Goal: Book appointment/travel/reservation

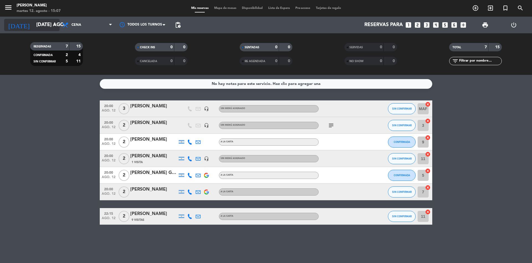
click at [52, 28] on icon "arrow_drop_down" at bounding box center [55, 25] width 7 height 7
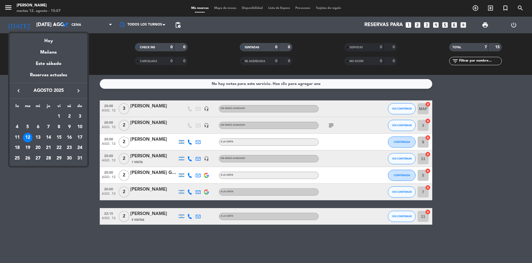
click at [48, 138] on div "14" at bounding box center [48, 137] width 9 height 9
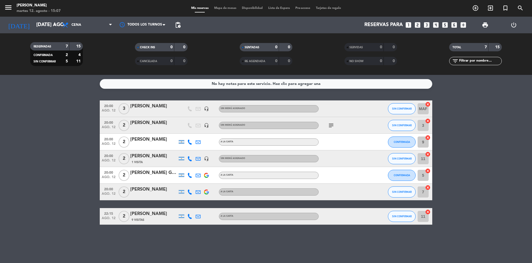
type input "jue. 14 ago."
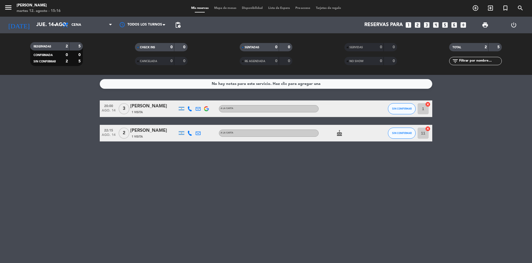
click at [437, 26] on icon "looks_4" at bounding box center [435, 24] width 7 height 7
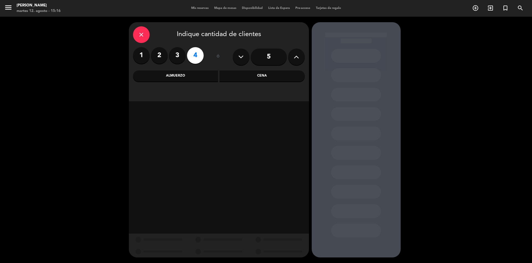
click at [174, 78] on div "Almuerzo" at bounding box center [175, 75] width 85 height 11
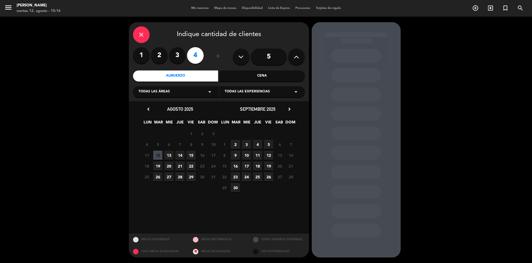
click at [170, 91] on div "Todas las áreas arrow_drop_down" at bounding box center [176, 91] width 86 height 11
click at [145, 113] on div "Mesas" at bounding box center [176, 114] width 75 height 6
click at [168, 155] on span "13" at bounding box center [168, 154] width 9 height 9
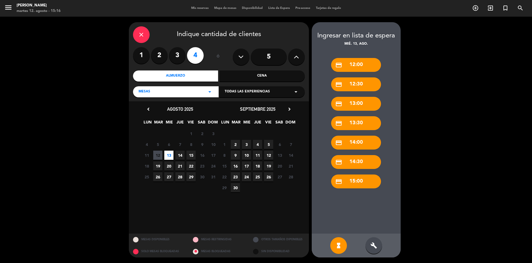
click at [363, 122] on div "credit_card 13:30" at bounding box center [356, 123] width 50 height 14
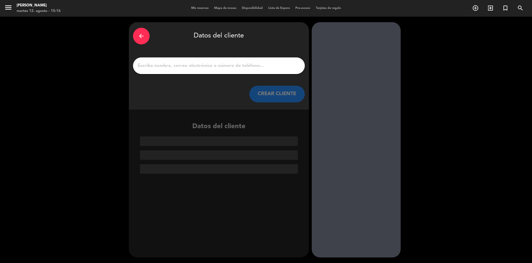
click at [234, 68] on input "1" at bounding box center [218, 66] width 163 height 8
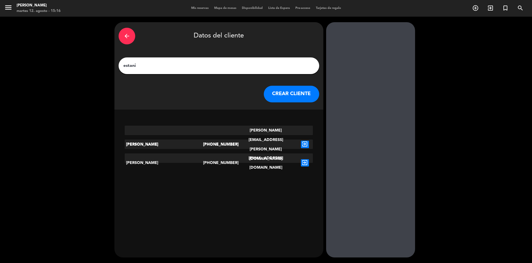
type input "estani"
click at [301, 141] on icon "exit_to_app" at bounding box center [305, 144] width 8 height 7
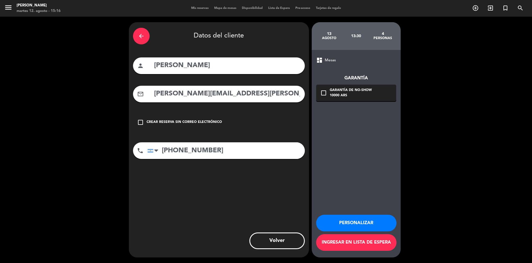
click at [141, 124] on icon "check_box_outline_blank" at bounding box center [140, 122] width 7 height 7
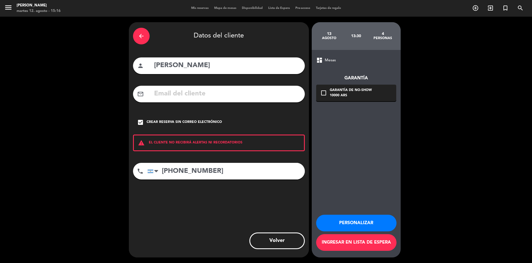
click at [149, 91] on div "mail_outline" at bounding box center [219, 94] width 172 height 17
click at [142, 121] on icon "check_box" at bounding box center [140, 122] width 7 height 7
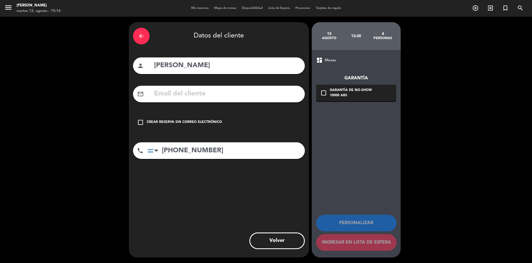
click at [163, 94] on input "text" at bounding box center [227, 93] width 147 height 11
paste input "[PERSON_NAME][EMAIL_ADDRESS][PERSON_NAME][DOMAIN_NAME]"
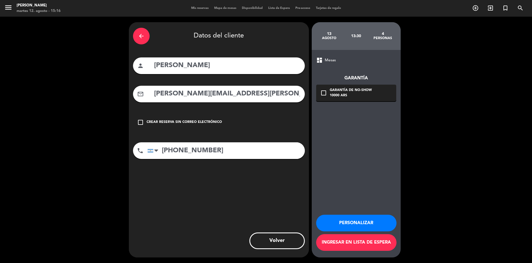
click at [159, 98] on input "[PERSON_NAME][EMAIL_ADDRESS][PERSON_NAME][DOMAIN_NAME]" at bounding box center [227, 93] width 147 height 11
type input "[PERSON_NAME][EMAIL_ADDRESS][PERSON_NAME][DOMAIN_NAME]"
click at [347, 245] on button "Ingresar en lista de espera" at bounding box center [356, 242] width 80 height 17
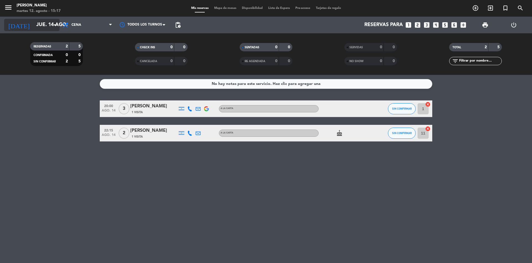
click at [34, 27] on input "jue. 14 ago." at bounding box center [66, 24] width 64 height 11
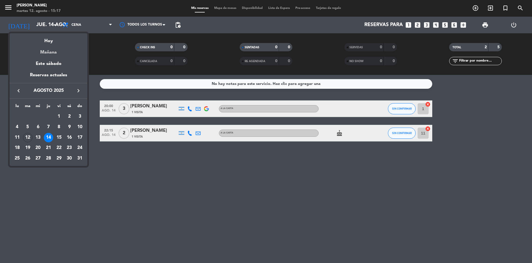
click at [41, 52] on div "Mañana" at bounding box center [49, 50] width 78 height 11
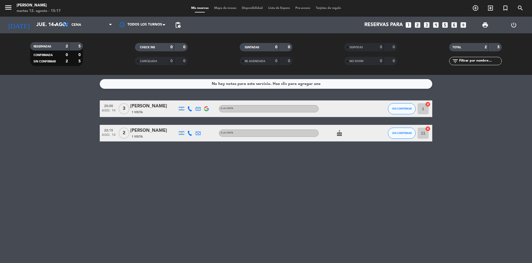
type input "mié. 13 ago."
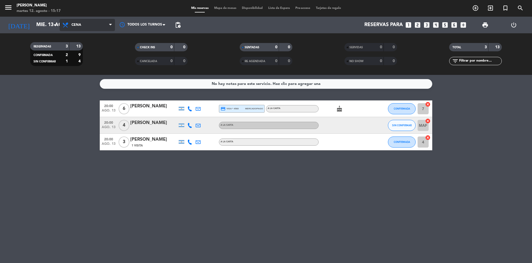
click at [81, 27] on span "Cena" at bounding box center [87, 25] width 55 height 12
click at [83, 50] on div "menu Chocho Sushi martes 12. agosto - 15:17 Mis reservas Mapa de mesas Disponib…" at bounding box center [266, 37] width 532 height 75
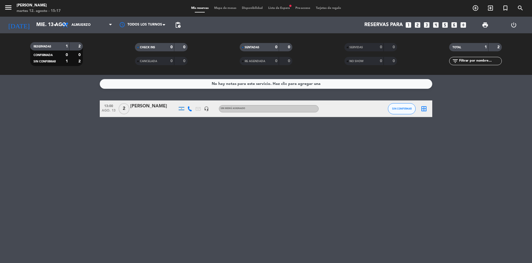
click at [276, 9] on span "Lista de Espera fiber_manual_record" at bounding box center [278, 8] width 27 height 3
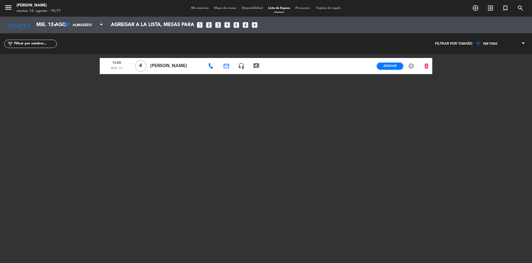
click at [390, 66] on span "Asignar" at bounding box center [389, 66] width 13 height 4
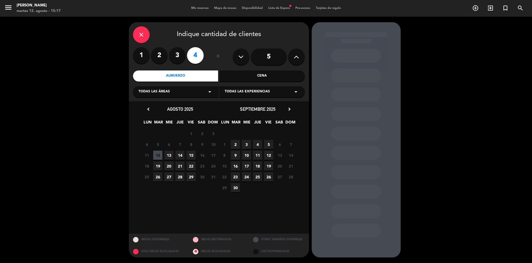
click at [170, 157] on span "13" at bounding box center [168, 154] width 9 height 9
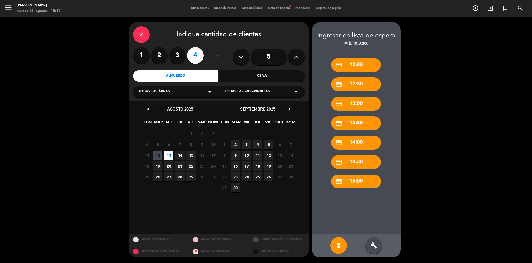
click at [341, 124] on icon "credit_card" at bounding box center [338, 123] width 7 height 7
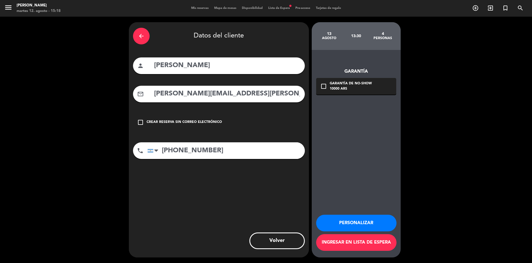
click at [274, 10] on span "Lista de Espera fiber_manual_record" at bounding box center [278, 8] width 27 height 3
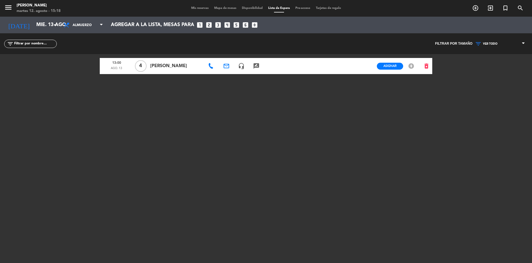
click at [221, 26] on icon "looks_3" at bounding box center [217, 24] width 7 height 7
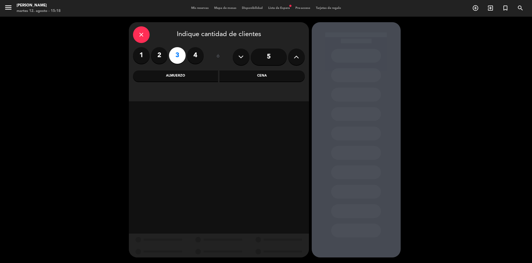
click at [188, 78] on div "Almuerzo" at bounding box center [175, 75] width 85 height 11
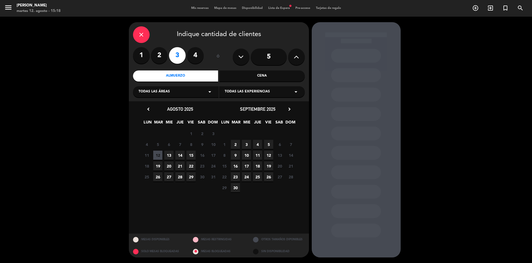
click at [170, 156] on span "13" at bounding box center [168, 154] width 9 height 9
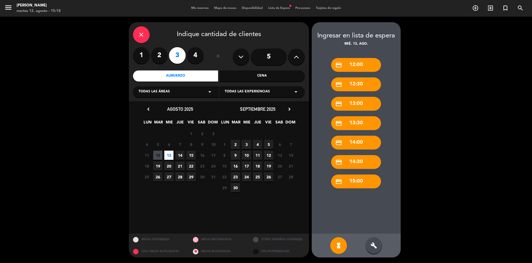
click at [352, 123] on div "credit_card 13:30" at bounding box center [356, 123] width 50 height 14
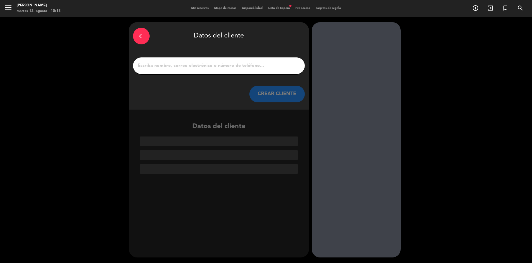
click at [191, 66] on input "1" at bounding box center [218, 66] width 163 height 8
click at [194, 10] on div "Mis reservas Mapa de mesas Disponibilidad Lista de Espera fiber_manual_record P…" at bounding box center [265, 8] width 155 height 5
click at [201, 7] on span "Mis reservas" at bounding box center [199, 8] width 23 height 3
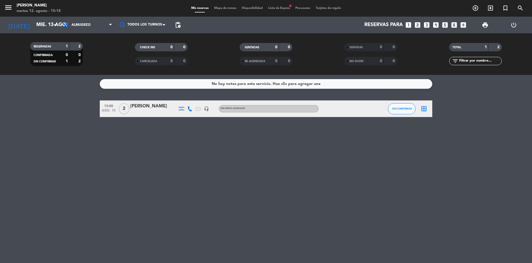
click at [425, 108] on icon "border_all" at bounding box center [424, 108] width 7 height 7
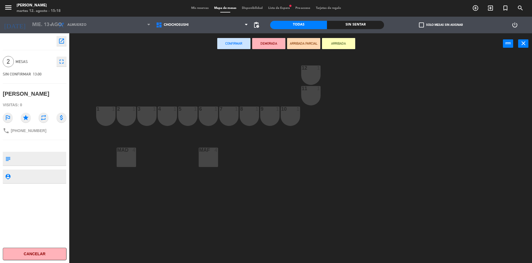
click at [211, 157] on div "MAF 4" at bounding box center [208, 156] width 19 height 19
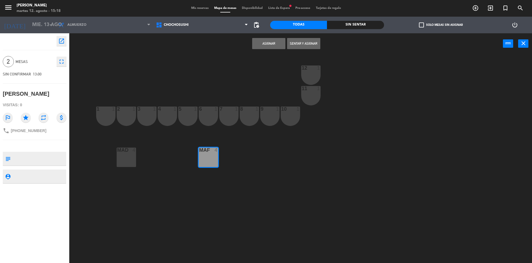
click at [276, 46] on button "Asignar" at bounding box center [268, 43] width 33 height 11
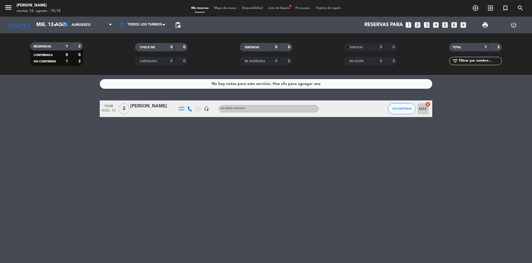
click at [284, 10] on div "Mis reservas Mapa de mesas Disponibilidad Lista de Espera fiber_manual_record P…" at bounding box center [265, 8] width 155 height 5
click at [283, 9] on span "Lista de Espera fiber_manual_record" at bounding box center [278, 8] width 27 height 3
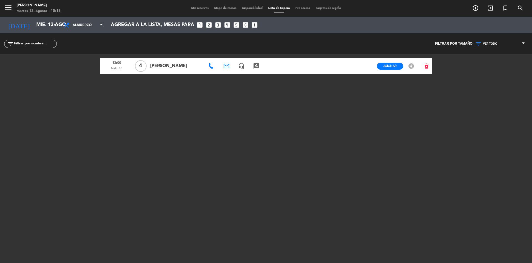
click at [183, 67] on span "[PERSON_NAME]" at bounding box center [176, 65] width 52 height 7
click at [156, 65] on span "[PERSON_NAME]" at bounding box center [176, 65] width 52 height 7
click at [160, 68] on span "[PERSON_NAME]" at bounding box center [176, 65] width 52 height 7
click at [428, 64] on icon "delete_forever" at bounding box center [426, 66] width 7 height 7
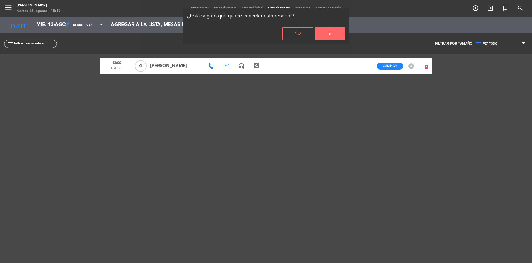
click at [328, 33] on button "Si" at bounding box center [330, 33] width 30 height 12
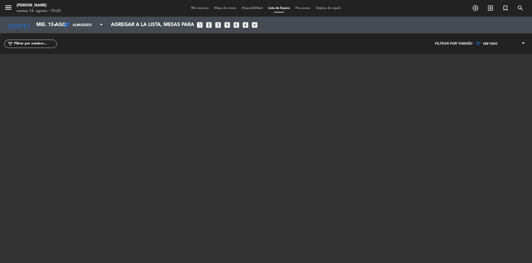
click at [204, 7] on span "Mis reservas" at bounding box center [199, 8] width 23 height 3
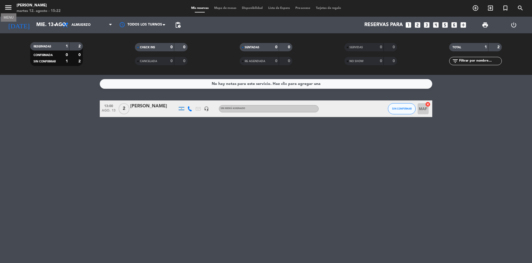
click at [12, 9] on icon "menu" at bounding box center [8, 7] width 8 height 8
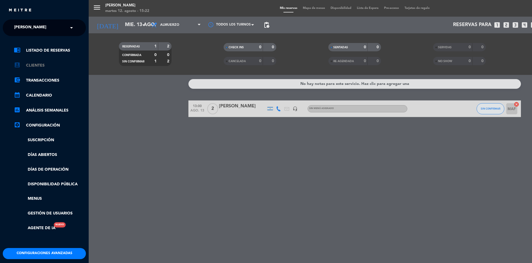
click at [33, 65] on link "account_box Clientes" at bounding box center [50, 65] width 72 height 7
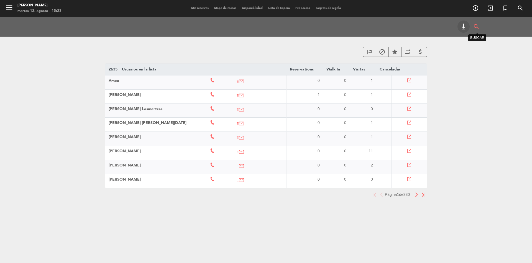
click at [477, 28] on icon "search" at bounding box center [476, 27] width 7 height 12
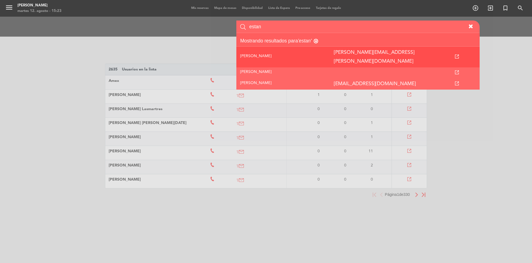
type input "estan"
click at [303, 54] on td "[PERSON_NAME]" at bounding box center [283, 57] width 94 height 21
click at [295, 52] on td "[PERSON_NAME]" at bounding box center [283, 57] width 94 height 21
click at [462, 51] on td at bounding box center [457, 57] width 46 height 21
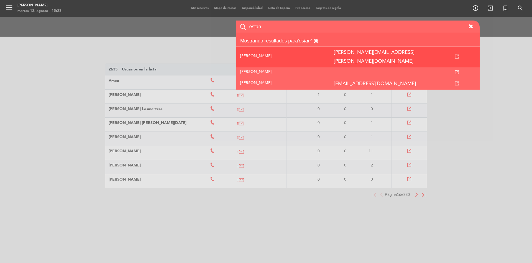
click at [459, 55] on icon at bounding box center [457, 57] width 4 height 4
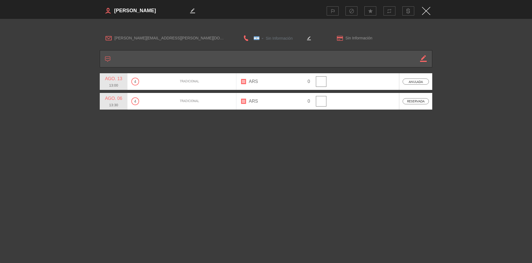
type input "[PHONE_NUMBER]"
click at [133, 10] on textarea at bounding box center [151, 11] width 75 height 8
click at [426, 11] on img "Close" at bounding box center [426, 11] width 8 height 8
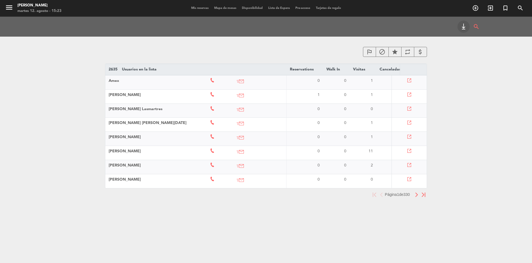
click at [199, 9] on span "Mis reservas" at bounding box center [199, 8] width 23 height 3
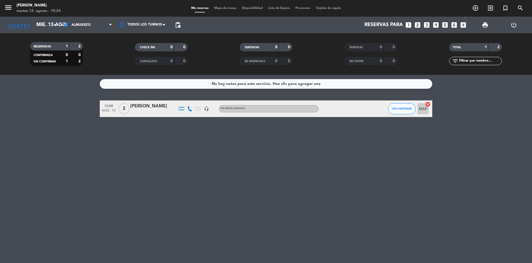
click at [428, 25] on icon "looks_3" at bounding box center [426, 24] width 7 height 7
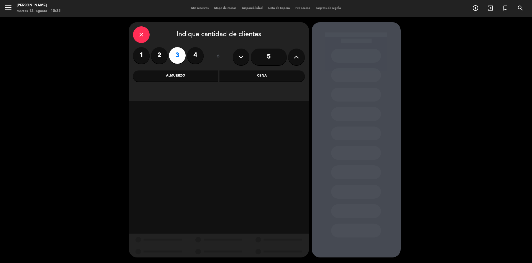
click at [184, 78] on div "Almuerzo" at bounding box center [175, 75] width 85 height 11
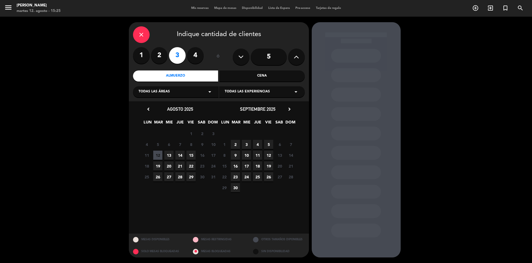
click at [168, 155] on span "13" at bounding box center [168, 154] width 9 height 9
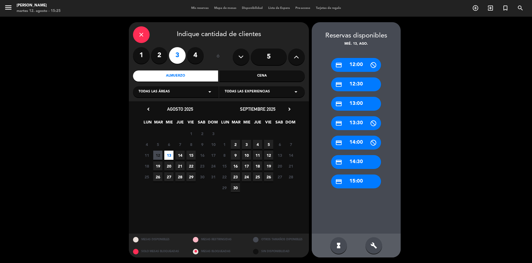
click at [358, 109] on div "credit_card 13:00" at bounding box center [356, 104] width 50 height 14
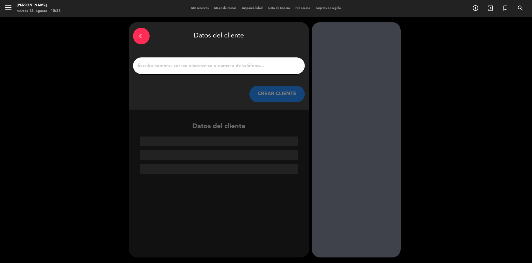
click at [184, 65] on input "1" at bounding box center [218, 66] width 163 height 8
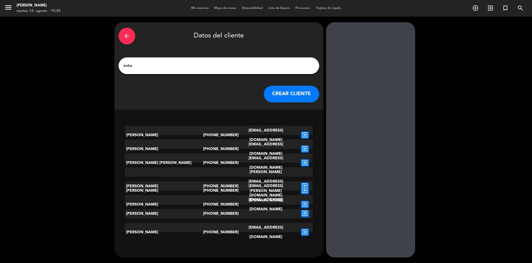
type input "esta"
click at [301, 182] on icon "exit_to_app" at bounding box center [305, 185] width 8 height 7
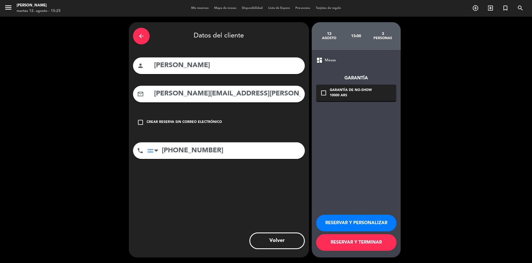
click at [354, 243] on button "RESERVAR Y TERMINAR" at bounding box center [356, 242] width 80 height 17
